Goal: Information Seeking & Learning: Compare options

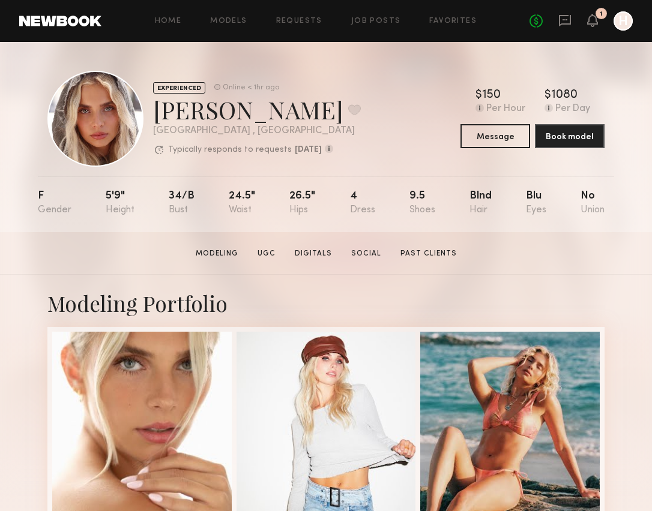
scroll to position [220, 0]
